Goal: Task Accomplishment & Management: Manage account settings

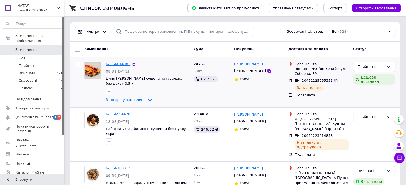
click at [116, 63] on link "№ 356814081" at bounding box center [118, 64] width 25 height 4
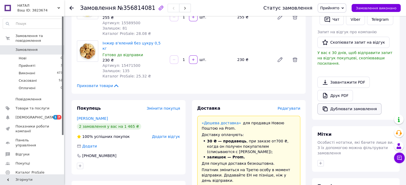
scroll to position [107, 0]
click at [336, 90] on link "Друк PDF" at bounding box center [334, 95] width 35 height 11
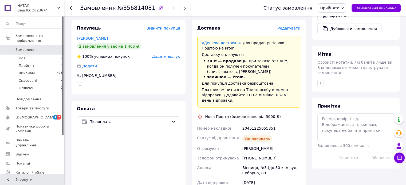
scroll to position [267, 0]
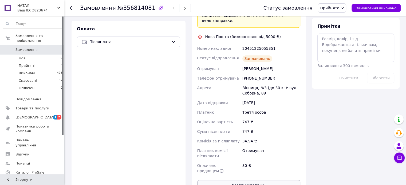
click at [247, 180] on button "Роздрукувати ЕН" at bounding box center [248, 185] width 103 height 11
click at [43, 47] on span "Замовлення" at bounding box center [32, 49] width 34 height 5
